Goal: Task Accomplishment & Management: Manage account settings

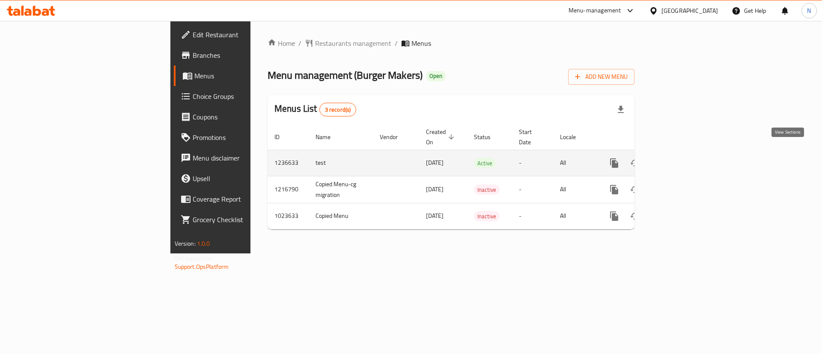
click at [681, 158] on icon "enhanced table" at bounding box center [676, 163] width 10 height 10
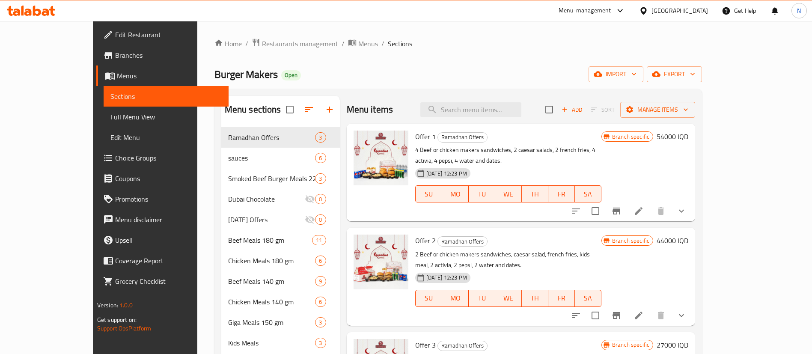
click at [473, 71] on div "Burger Makers Open import export" at bounding box center [459, 74] width 488 height 16
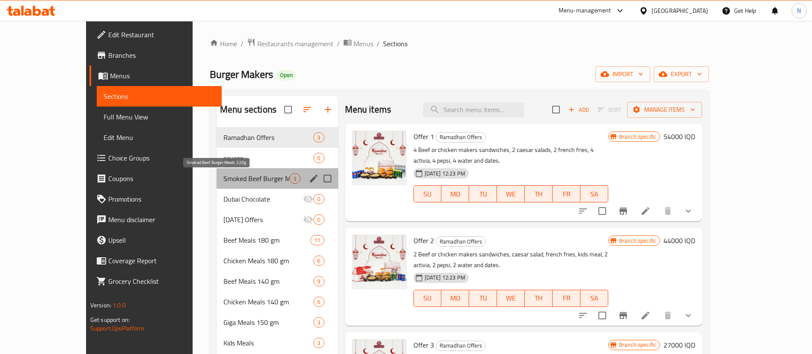
click at [229, 173] on span "Smoked Beef Burger Meals 220g" at bounding box center [257, 178] width 66 height 10
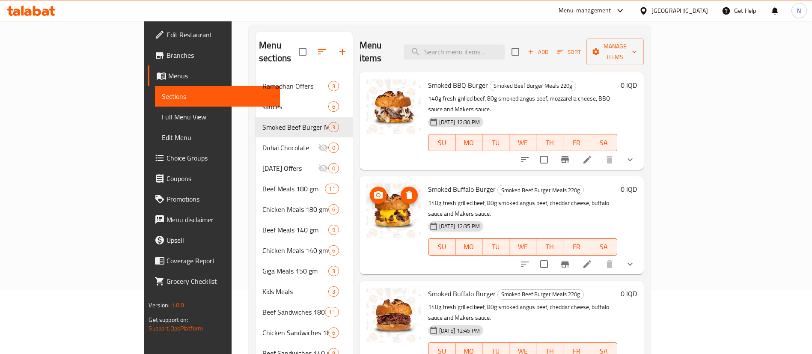
scroll to position [67, 0]
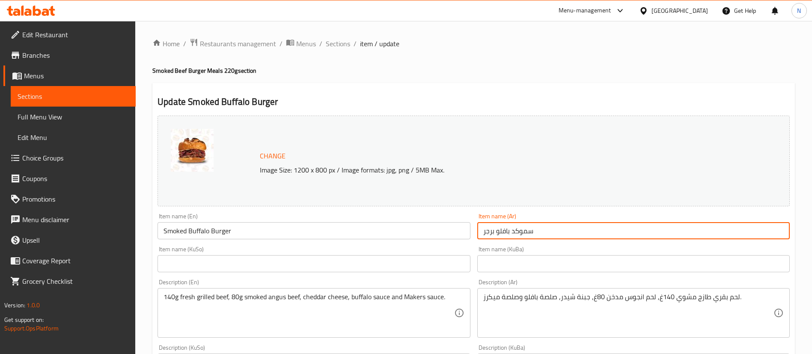
click at [502, 229] on input "سموكد بافلو برجر" at bounding box center [633, 230] width 313 height 17
click at [482, 230] on input "سموكد برجر" at bounding box center [633, 230] width 313 height 17
click at [522, 232] on input "سموكد برجر" at bounding box center [633, 230] width 313 height 17
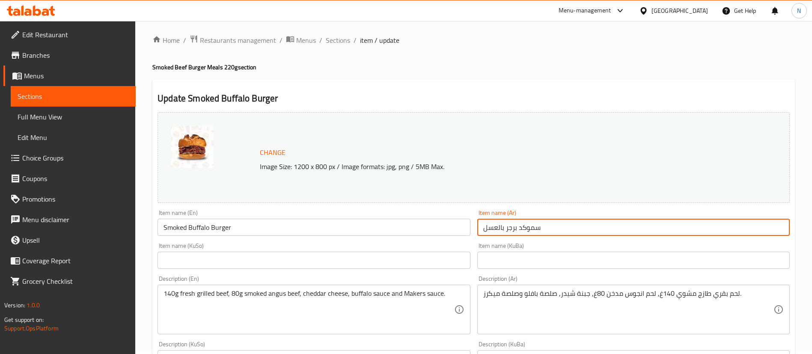
scroll to position [4, 0]
type input "سموكد برجر بالعسل"
click at [195, 226] on input "Smoked Buffalo Burger" at bounding box center [314, 226] width 313 height 17
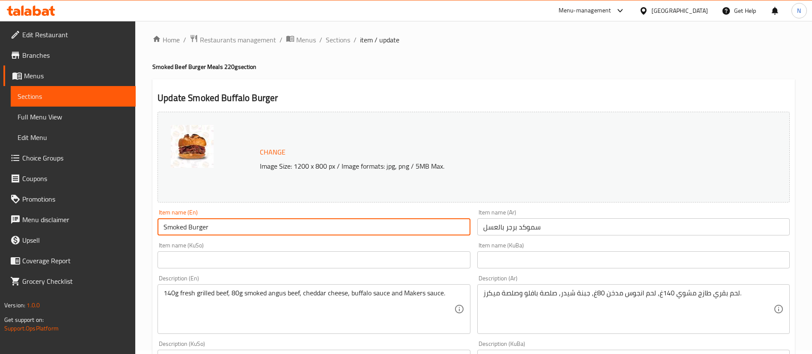
click at [195, 226] on input "Smoked Burger" at bounding box center [314, 226] width 313 height 17
click at [216, 227] on input "Smoked Burger" at bounding box center [314, 226] width 313 height 17
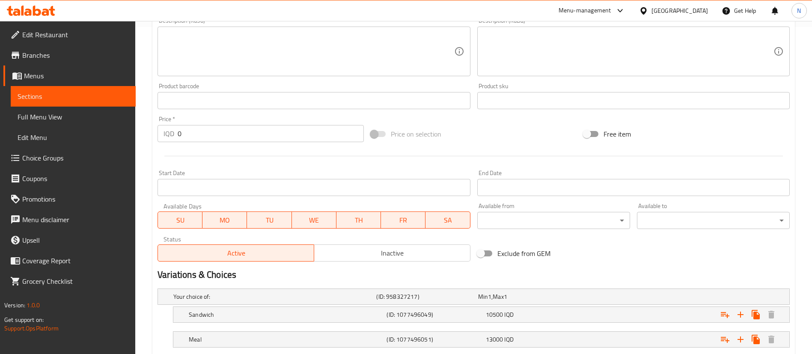
scroll to position [381, 0]
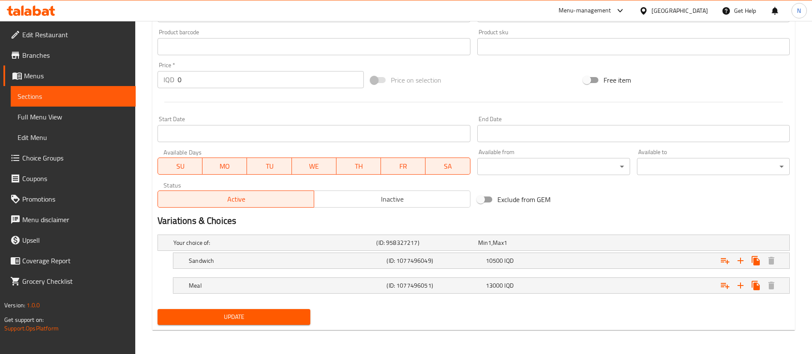
type input "Smoked Burger with Honey"
click at [253, 322] on span "Update" at bounding box center [233, 317] width 139 height 11
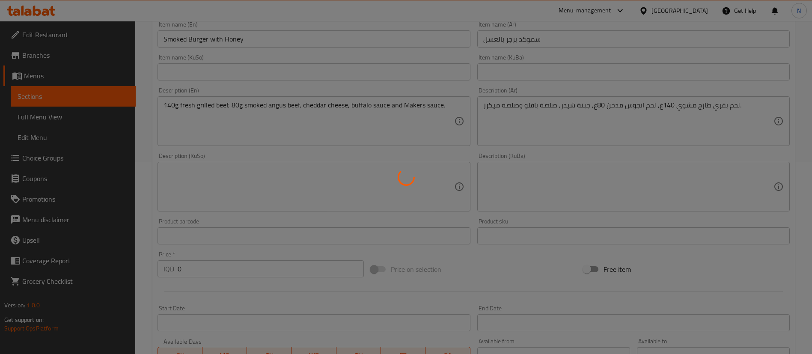
scroll to position [131, 0]
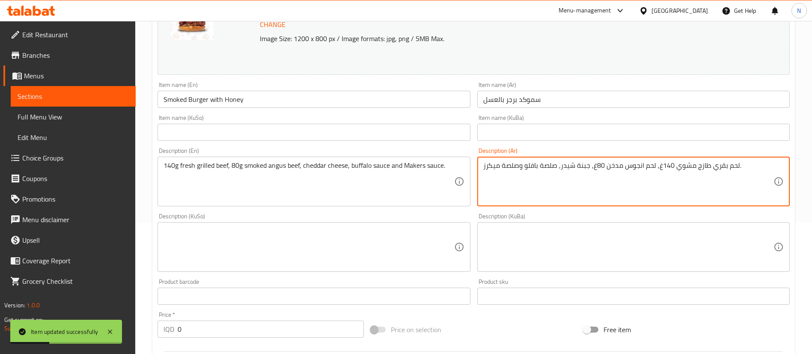
click at [534, 166] on textarea "لحم بقري طازج مشوي 140غ, لحم انجوس مدخن 80غ, جبنة شيدر, صلصة بافلو وصلصة ميكرز." at bounding box center [628, 181] width 290 height 41
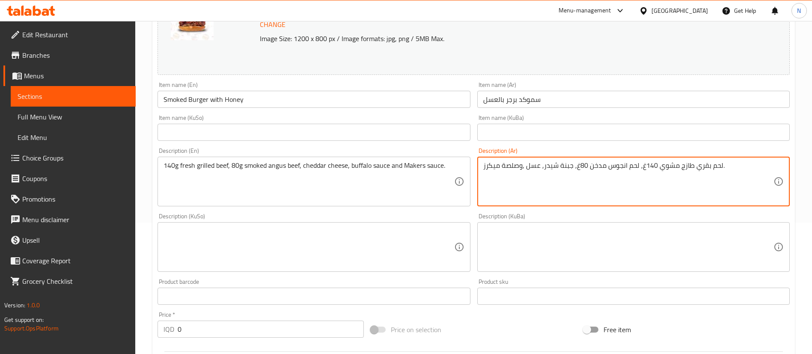
scroll to position [381, 0]
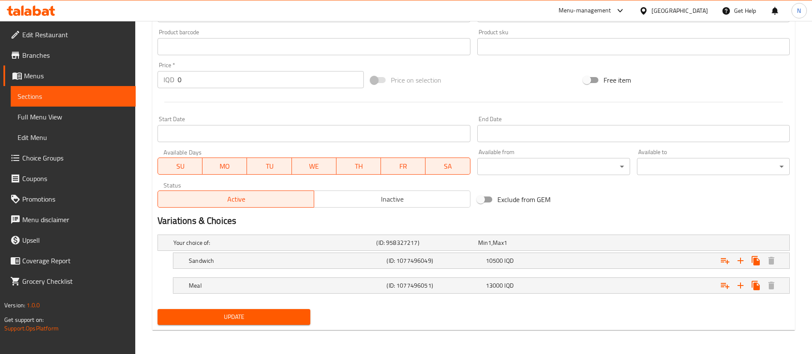
type textarea "لحم بقري طازج مشوي 140غ, لحم انجوس مدخن 80غ, جبنة شيدر, عسل ,وصلصة ميكرز."
click at [209, 315] on span "Update" at bounding box center [233, 317] width 139 height 11
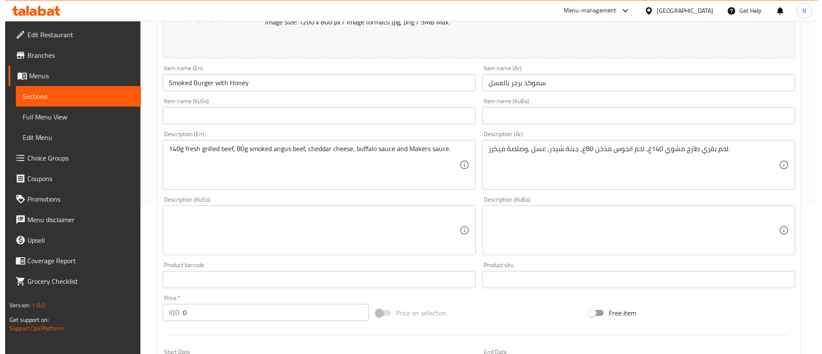
scroll to position [0, 0]
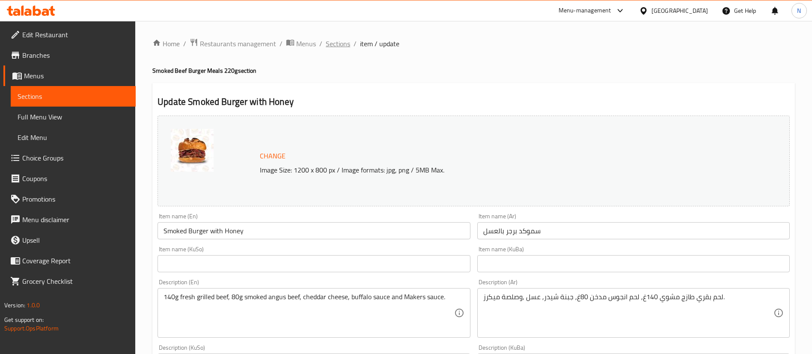
click at [340, 46] on span "Sections" at bounding box center [338, 44] width 24 height 10
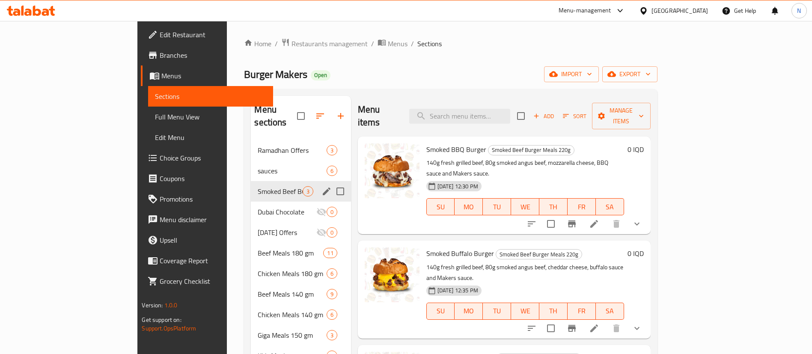
click at [331, 182] on input "Menu sections" at bounding box center [340, 191] width 18 height 18
checkbox input "true"
click at [644, 108] on span "Manage items" at bounding box center [621, 115] width 45 height 21
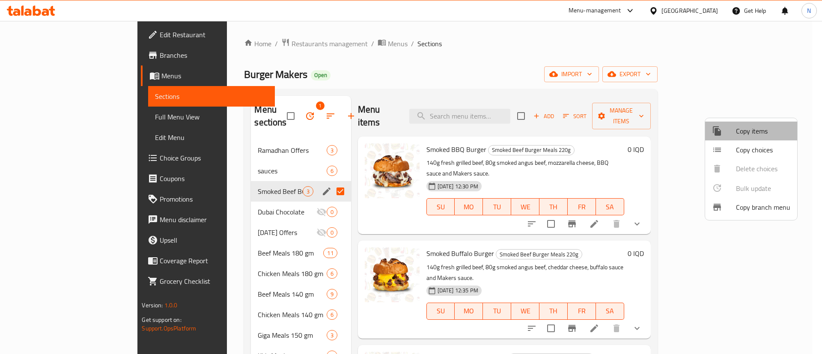
click at [758, 131] on span "Copy items" at bounding box center [763, 131] width 54 height 10
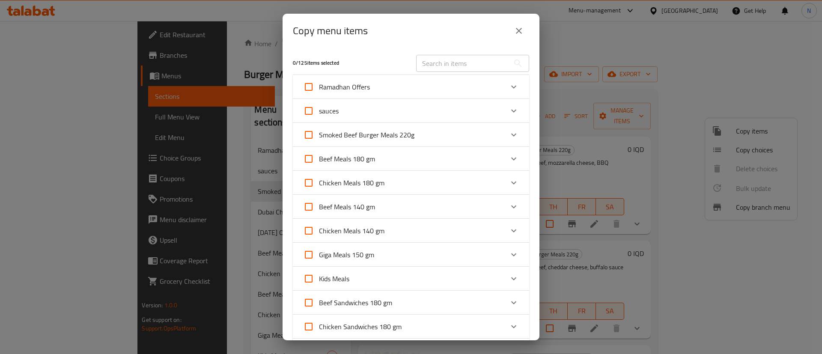
click at [393, 140] on span "Smoked Beef Burger Meals 220g" at bounding box center [366, 134] width 95 height 13
click at [319, 140] on input "Smoked Beef Burger Meals 220g" at bounding box center [308, 135] width 21 height 21
checkbox input "true"
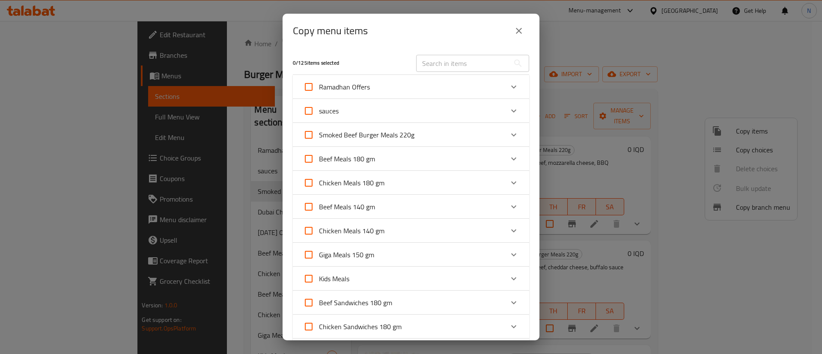
checkbox input "true"
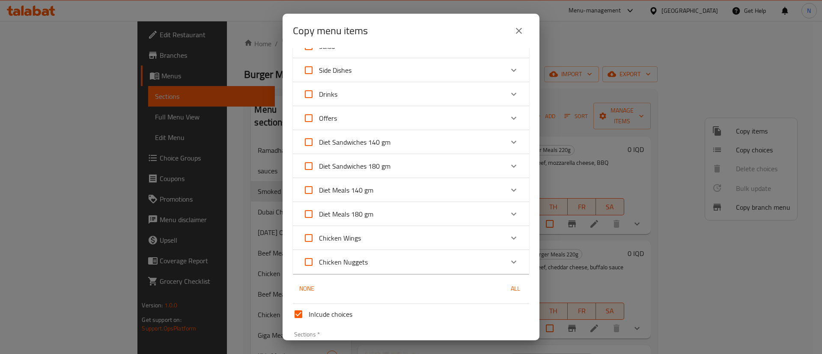
scroll to position [457, 0]
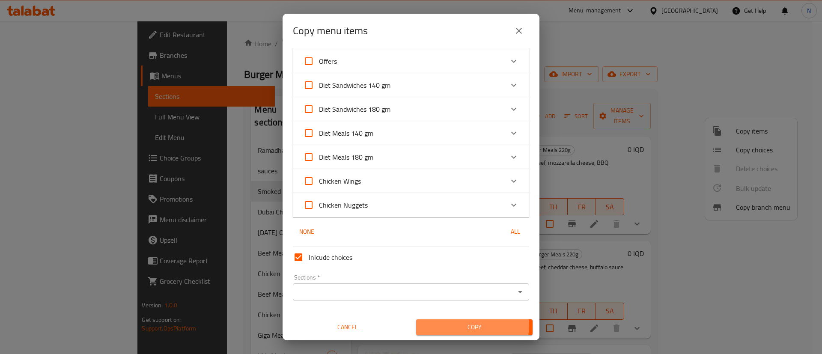
click at [453, 325] on span "Copy" at bounding box center [474, 327] width 103 height 11
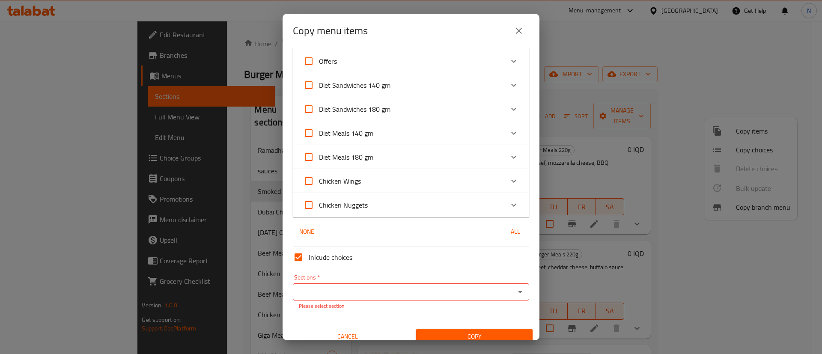
scroll to position [467, 0]
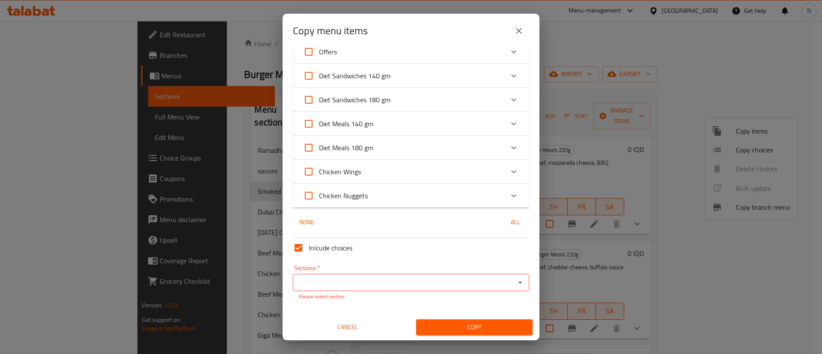
click at [352, 231] on div "3 / 125 items selected ​ Ramadhan Offers Offer 1 54000 IQD Offer 2 44000 IQD Of…" at bounding box center [411, 194] width 257 height 292
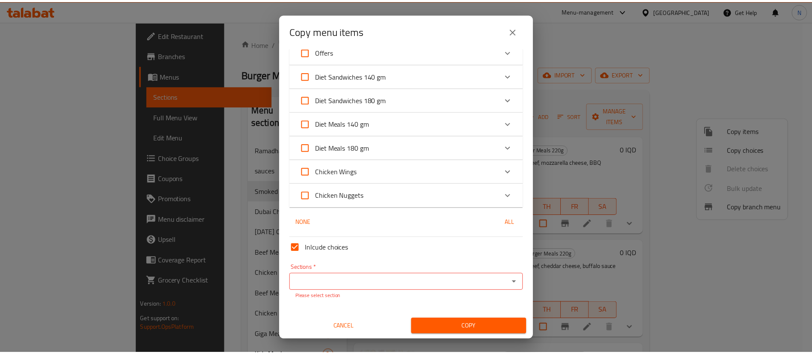
scroll to position [0, 0]
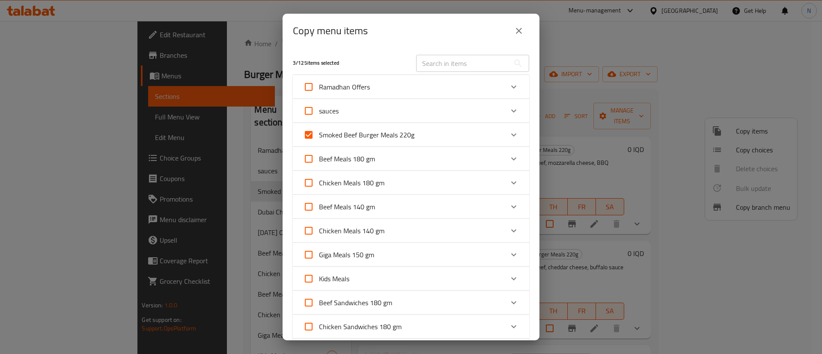
click at [522, 28] on icon "close" at bounding box center [519, 31] width 6 height 6
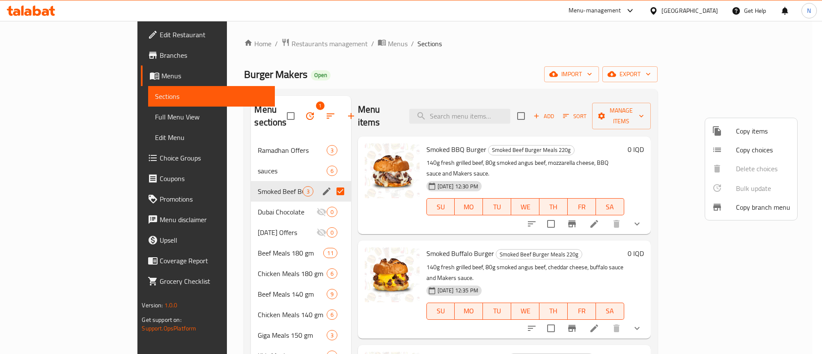
click at [463, 53] on div at bounding box center [411, 177] width 822 height 354
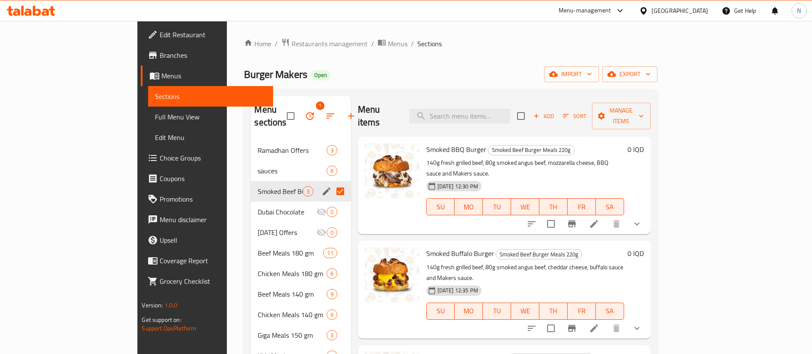
click at [292, 44] on span "Restaurants management" at bounding box center [330, 44] width 76 height 10
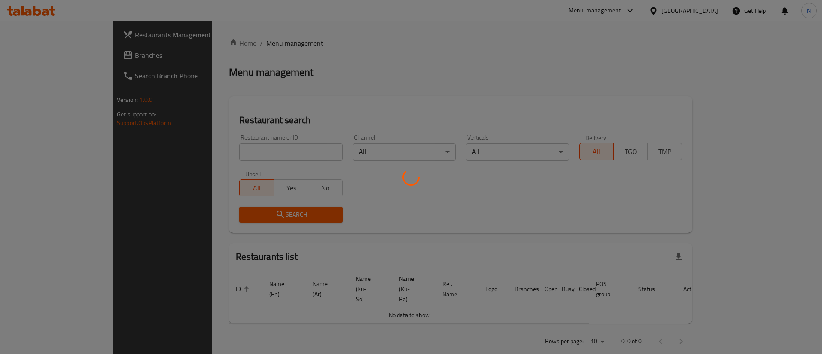
click at [235, 147] on div at bounding box center [411, 177] width 822 height 354
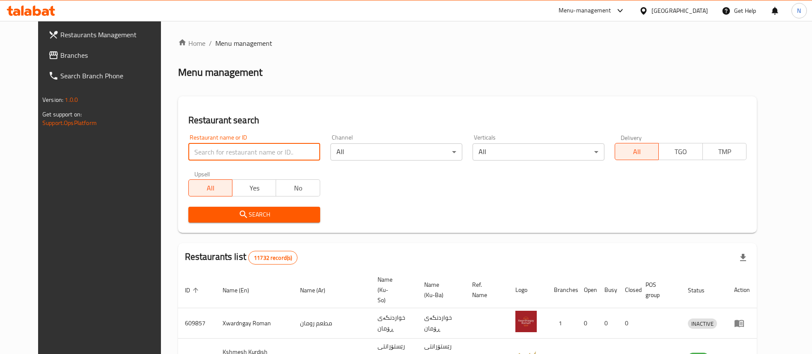
click at [235, 147] on input "search" at bounding box center [254, 151] width 132 height 17
type input "burger makers"
click button "Search" at bounding box center [254, 215] width 132 height 16
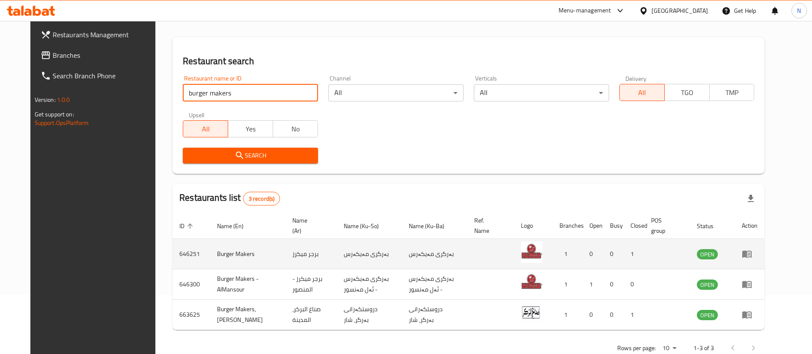
scroll to position [81, 0]
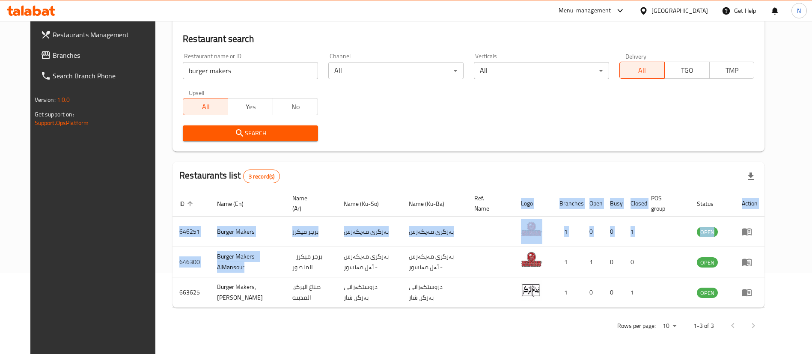
drag, startPoint x: 231, startPoint y: 267, endPoint x: 152, endPoint y: 270, distance: 79.3
click at [155, 270] on div "Home / Menu management Menu management Restaurant search Restaurant name or ID …" at bounding box center [468, 147] width 626 height 414
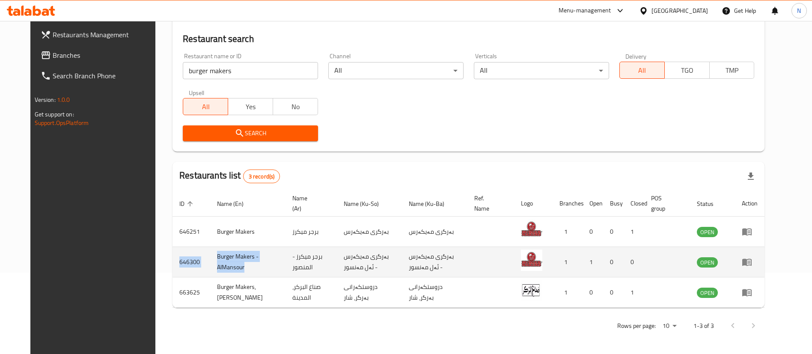
drag, startPoint x: 227, startPoint y: 271, endPoint x: 155, endPoint y: 263, distance: 72.9
click at [173, 263] on tr "646300 Burger Makers - [PERSON_NAME] برجر ميكرز - المنصور بەرگری مەیکەرس - ئەل …" at bounding box center [469, 262] width 592 height 30
copy tr "646300 Burger Makers - [PERSON_NAME]"
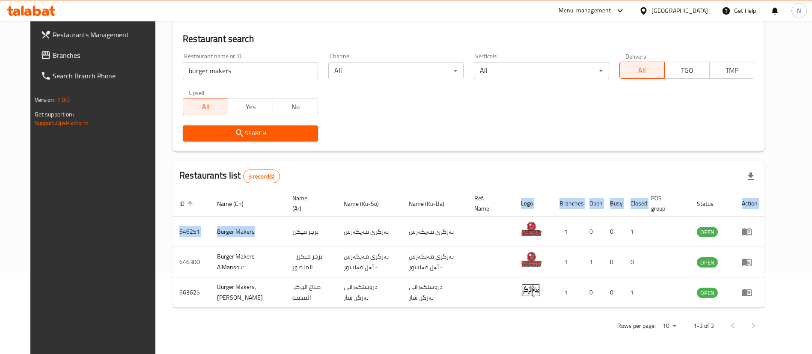
drag, startPoint x: 255, startPoint y: 229, endPoint x: 146, endPoint y: 230, distance: 108.8
click at [155, 230] on div "Home / Menu management Menu management Restaurant search Restaurant name or ID …" at bounding box center [468, 147] width 626 height 414
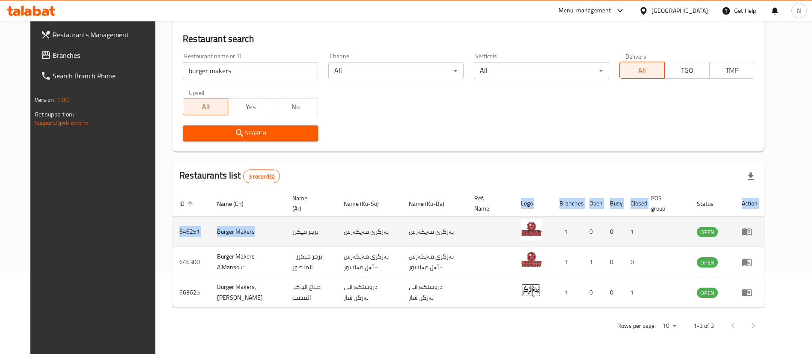
click at [180, 230] on td "646251" at bounding box center [192, 232] width 38 height 30
drag, startPoint x: 240, startPoint y: 228, endPoint x: 159, endPoint y: 232, distance: 81.0
click at [173, 232] on tr "646251 Burger Makers برجر ميكرز بەرگری مەیکەرس بەرگری مەیکەرس 1 0 0 1 OPEN" at bounding box center [469, 232] width 592 height 30
copy tr "646251 Burger Makers"
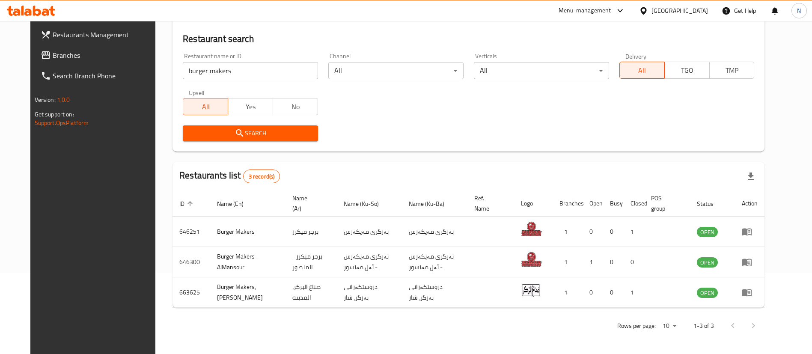
click at [639, 108] on div "Restaurant name or ID burger makers Restaurant name or ID Channel All ​ Vertica…" at bounding box center [469, 97] width 582 height 98
